Goal: Information Seeking & Learning: Learn about a topic

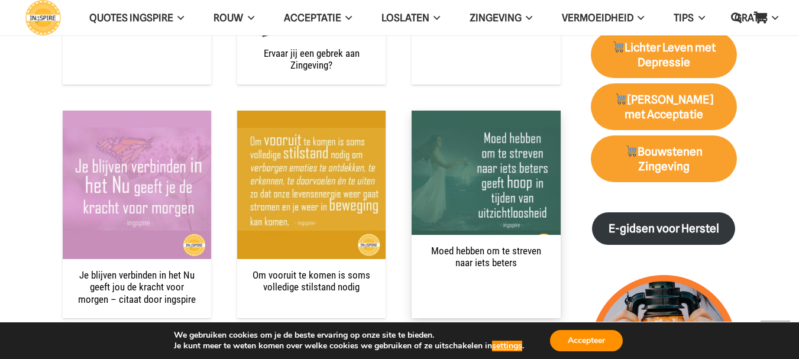
scroll to position [1538, 0]
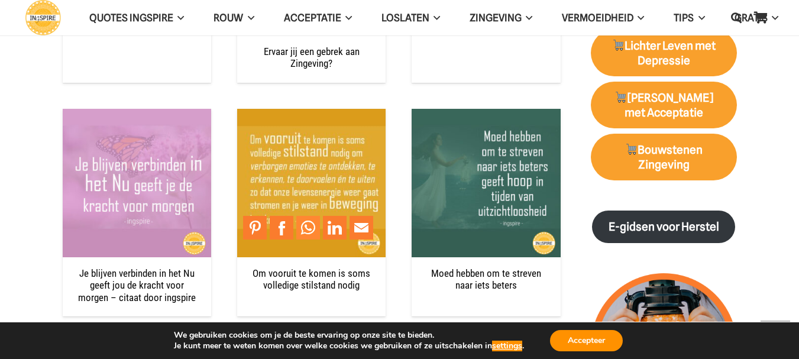
click at [308, 229] on link "Share to WhatsApp" at bounding box center [308, 228] width 24 height 24
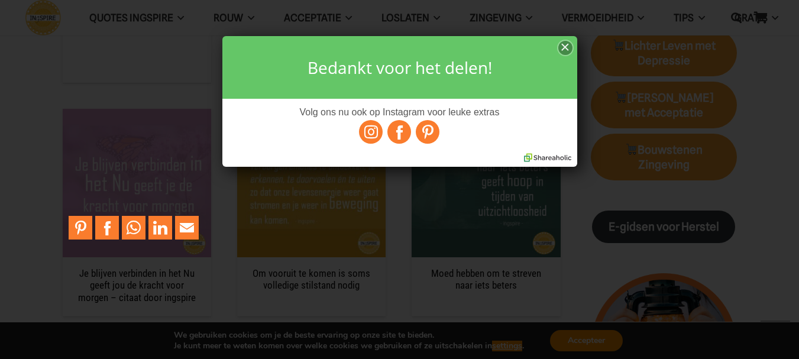
scroll to position [0, 0]
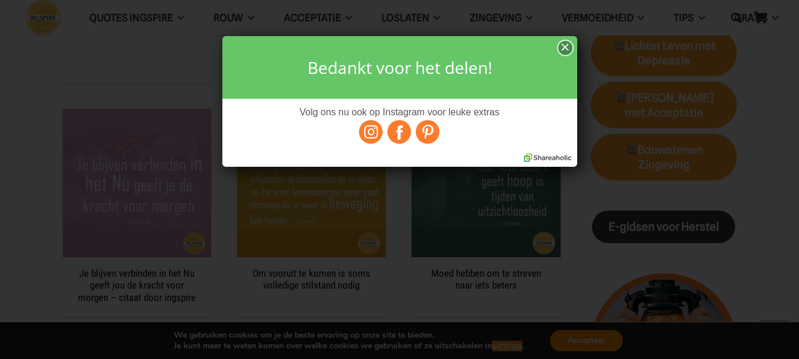
drag, startPoint x: 565, startPoint y: 46, endPoint x: 548, endPoint y: 71, distance: 30.2
click at [565, 46] on div "×" at bounding box center [565, 48] width 14 height 15
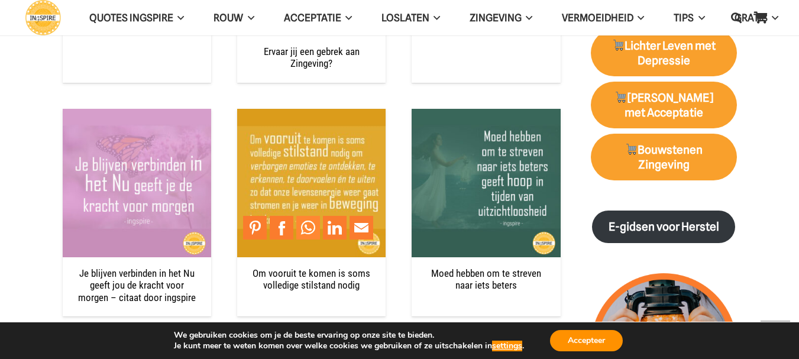
click at [309, 227] on link "Share to WhatsApp" at bounding box center [308, 228] width 24 height 24
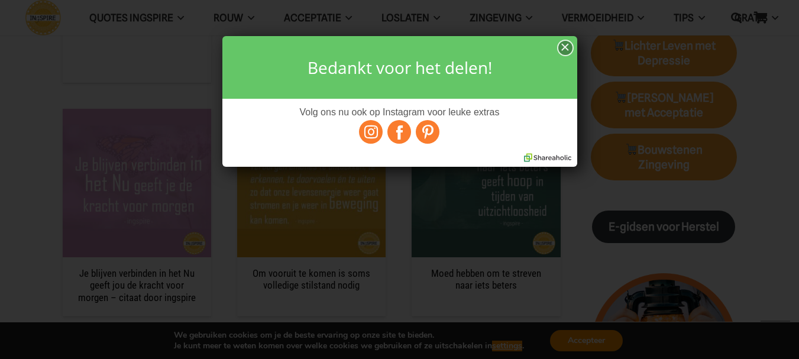
click at [566, 46] on div "×" at bounding box center [565, 48] width 14 height 15
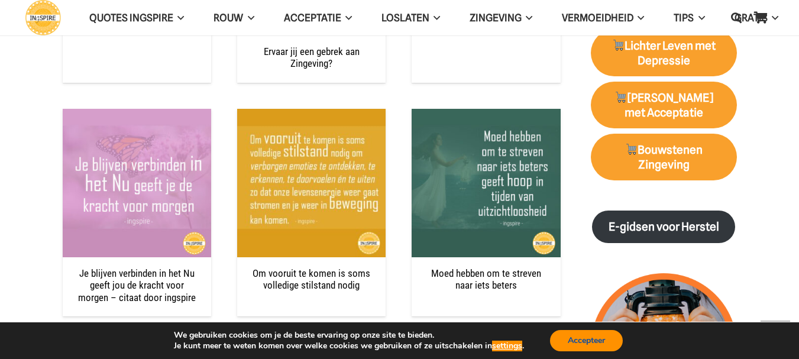
click at [574, 334] on button "Accepteer" at bounding box center [586, 340] width 73 height 21
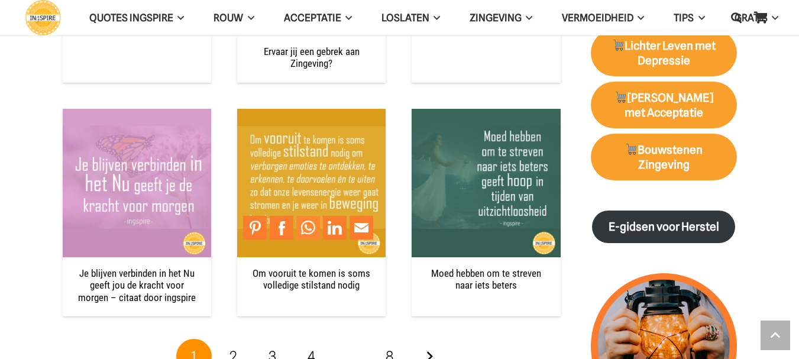
click at [310, 225] on link "Share to WhatsApp" at bounding box center [308, 228] width 24 height 24
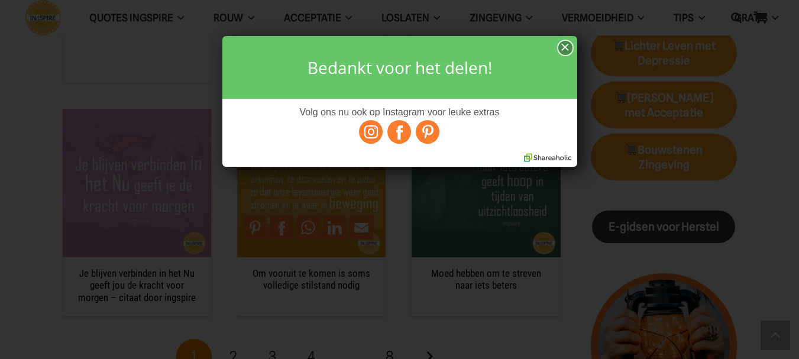
click at [571, 48] on div "×" at bounding box center [565, 48] width 14 height 15
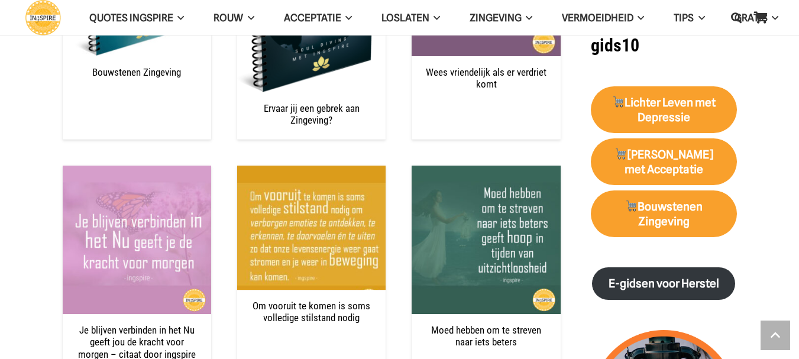
scroll to position [1538, 0]
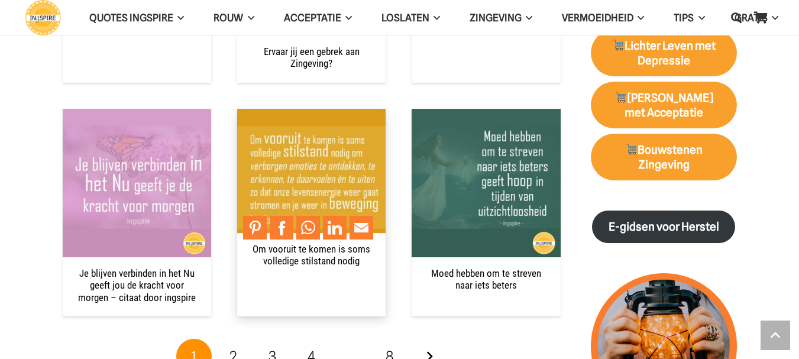
click at [303, 180] on img "Om vooruit te komen is soms volledige stilstand nodig" at bounding box center [311, 183] width 148 height 148
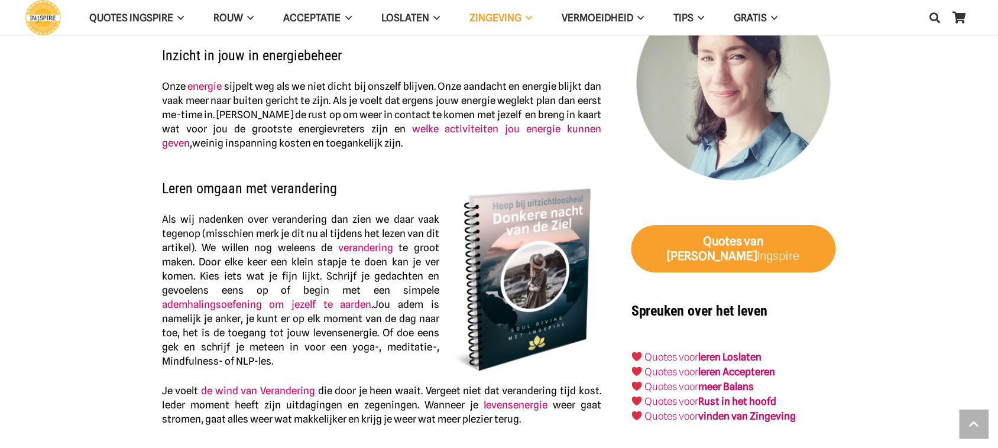
scroll to position [1257, 0]
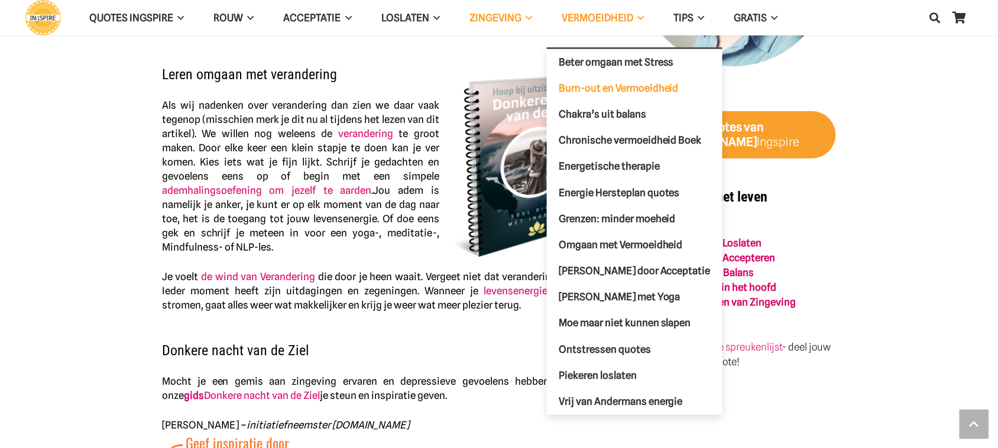
click at [640, 86] on span "Burn-out en Vermoeidheid" at bounding box center [619, 88] width 120 height 12
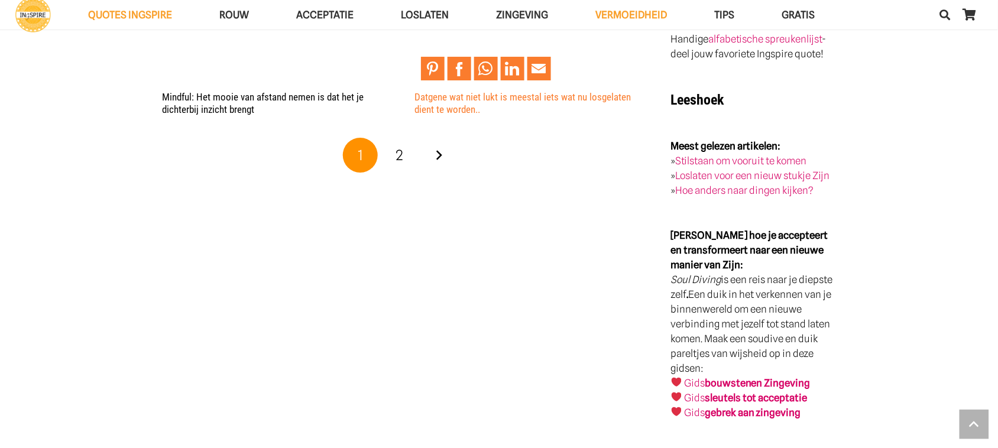
scroll to position [2587, 0]
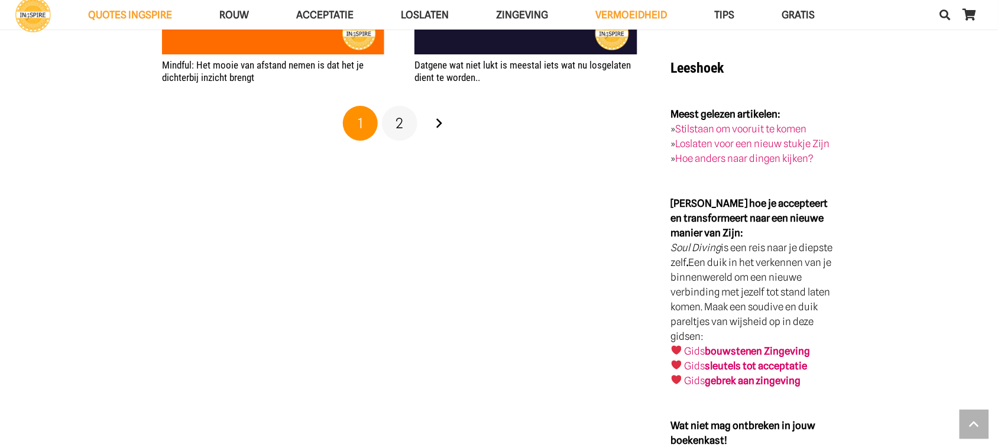
click at [403, 128] on link "2" at bounding box center [399, 123] width 35 height 35
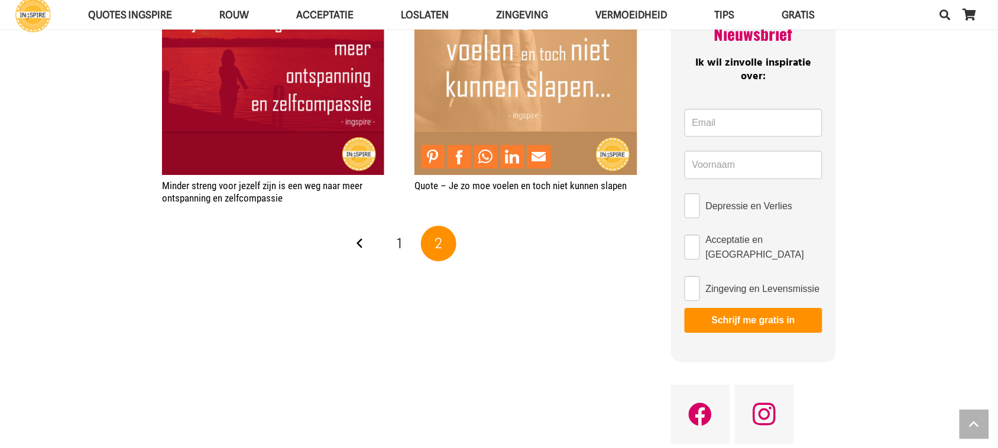
scroll to position [739, 0]
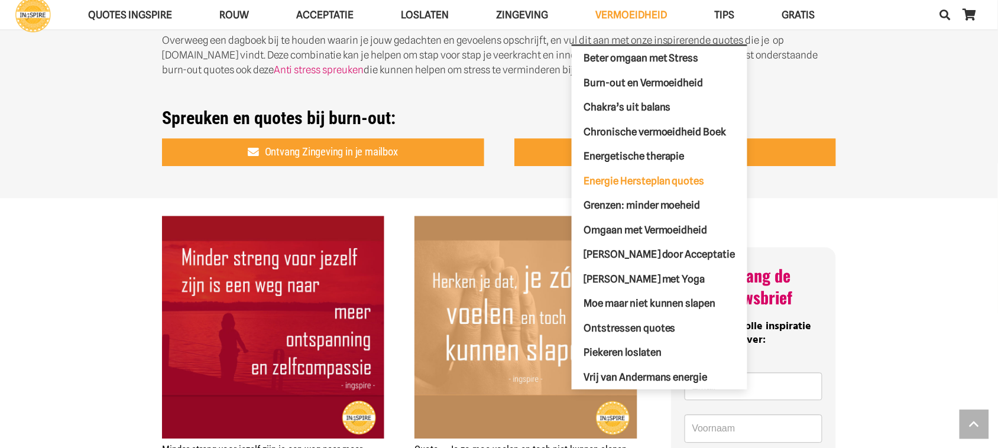
click at [657, 181] on span "Energie Hersteplan quotes" at bounding box center [644, 180] width 121 height 12
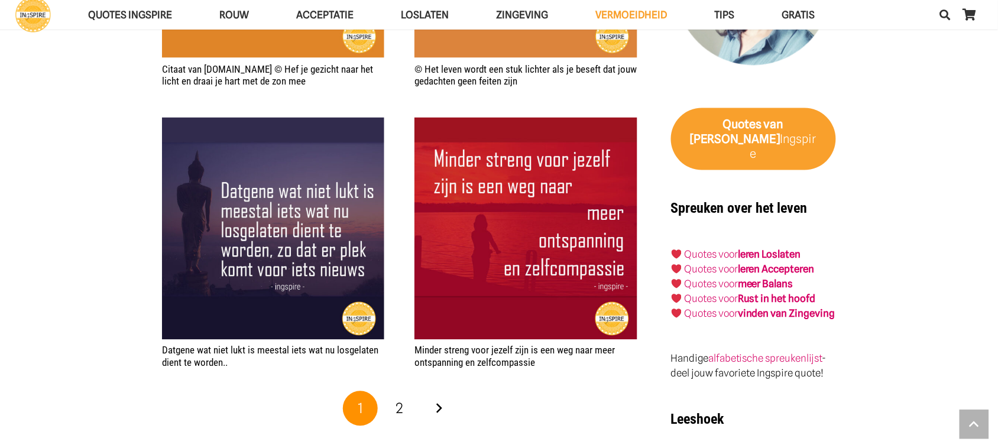
scroll to position [1848, 0]
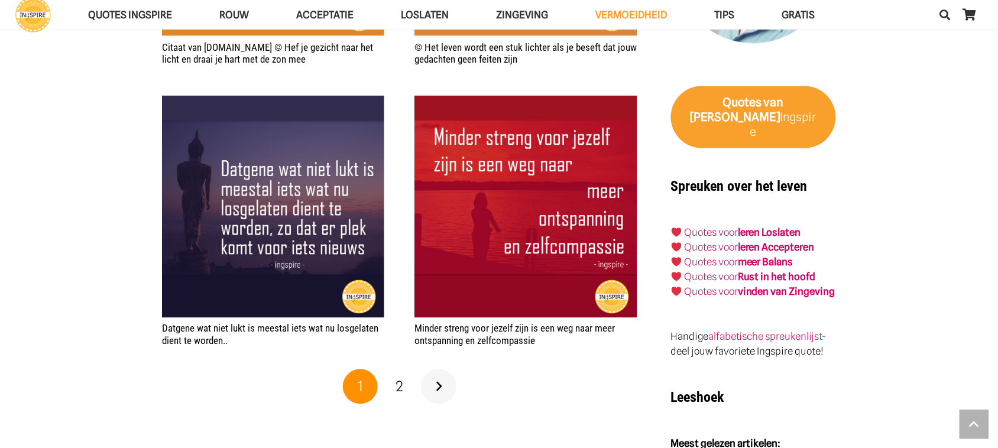
click at [436, 386] on link "Volgende" at bounding box center [438, 387] width 35 height 35
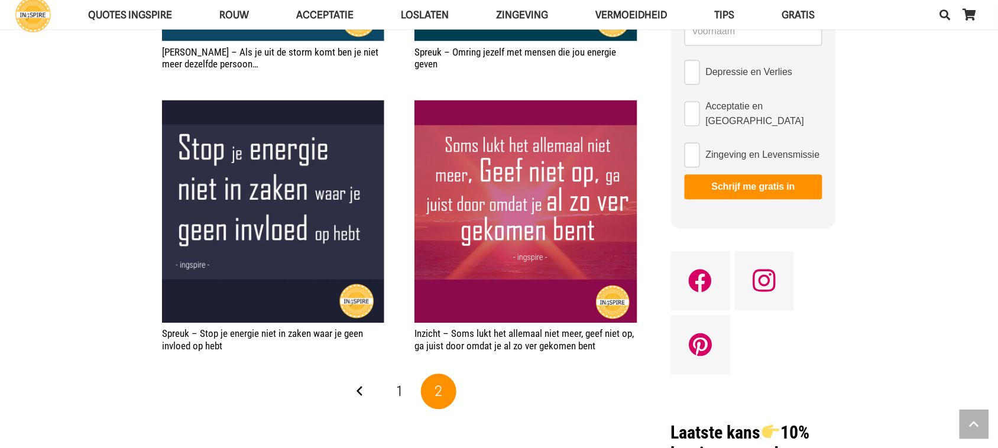
scroll to position [887, 0]
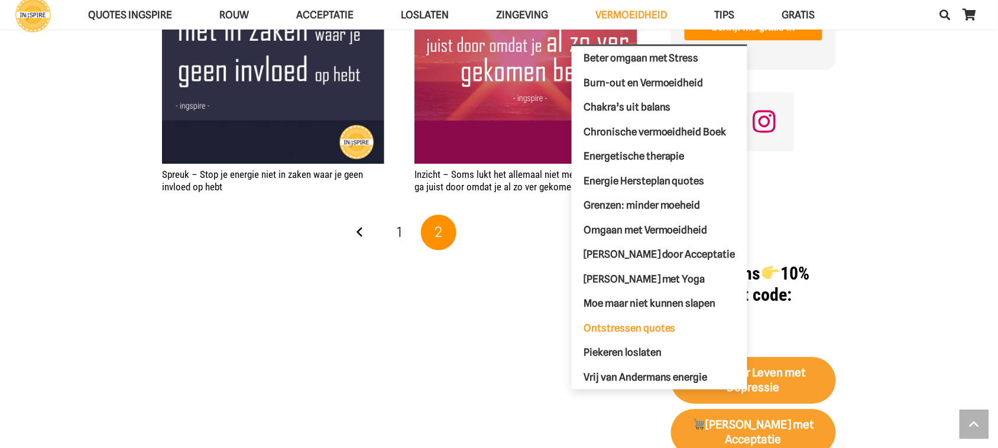
click at [640, 321] on link "Ontstressen quotes" at bounding box center [660, 328] width 176 height 25
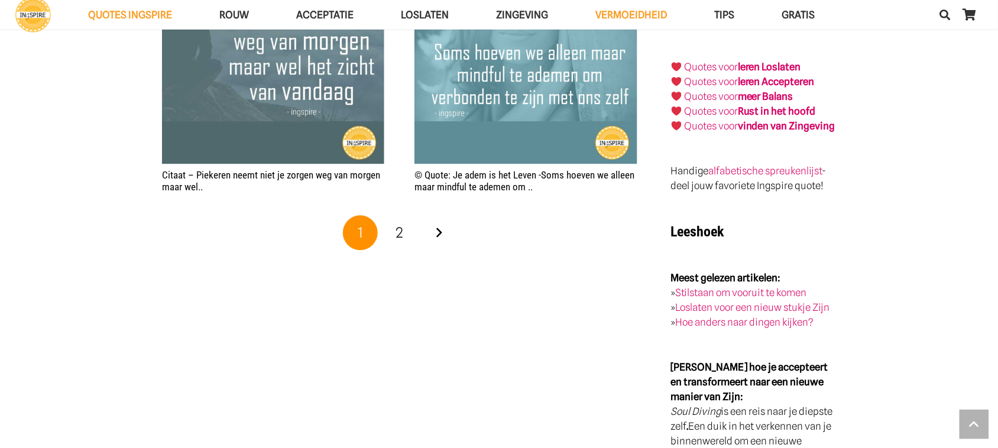
scroll to position [1996, 0]
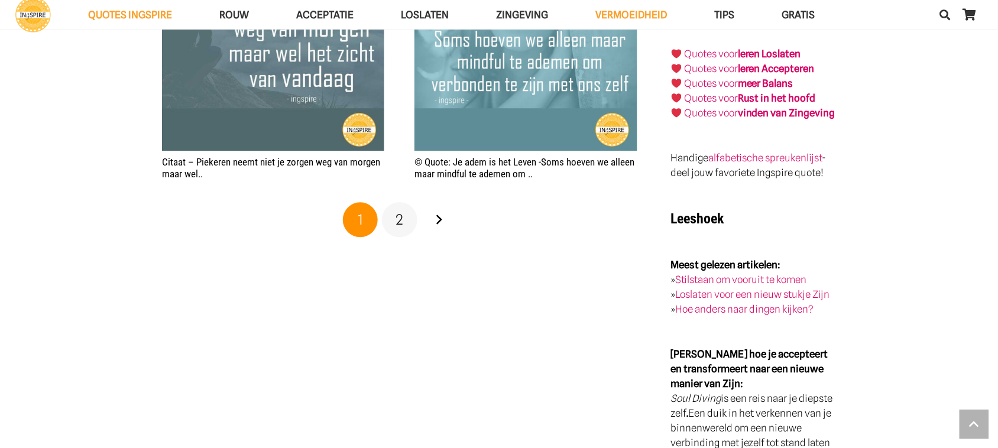
click at [403, 221] on link "2" at bounding box center [399, 220] width 35 height 35
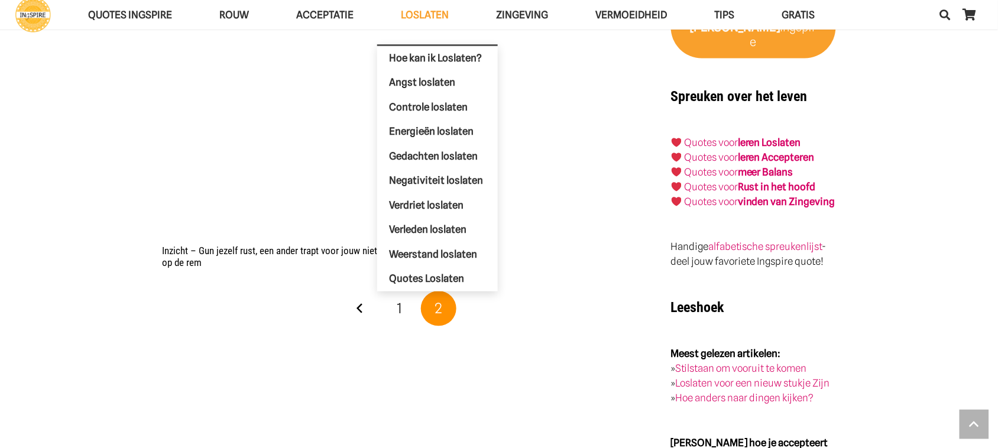
scroll to position [1996, 0]
